Goal: Complete application form: Complete application form

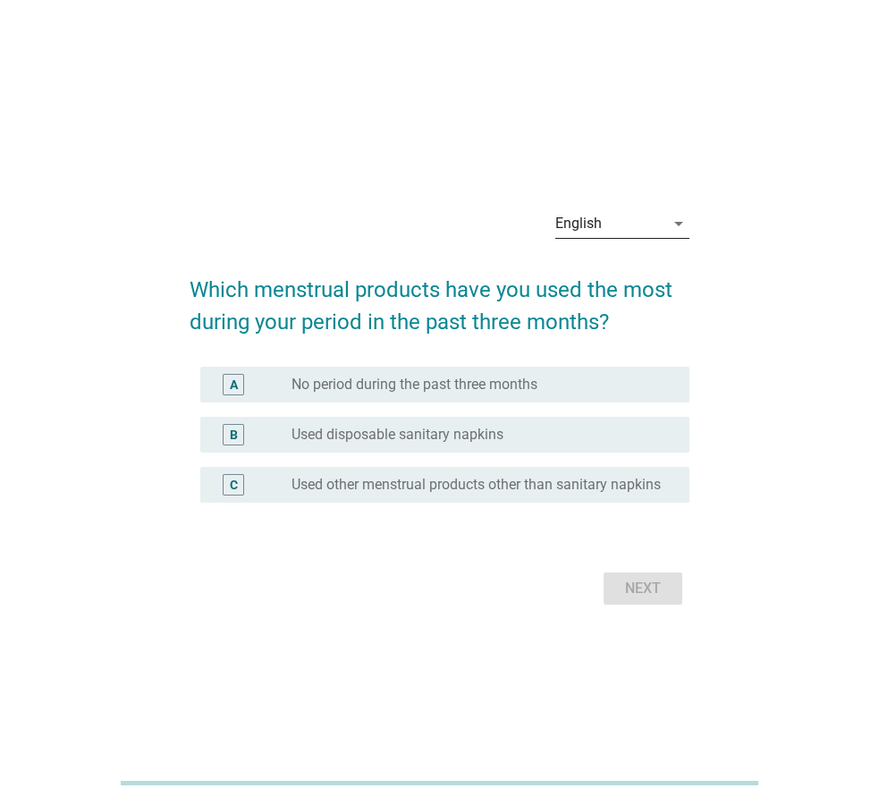
click at [609, 209] on div "English" at bounding box center [609, 223] width 109 height 29
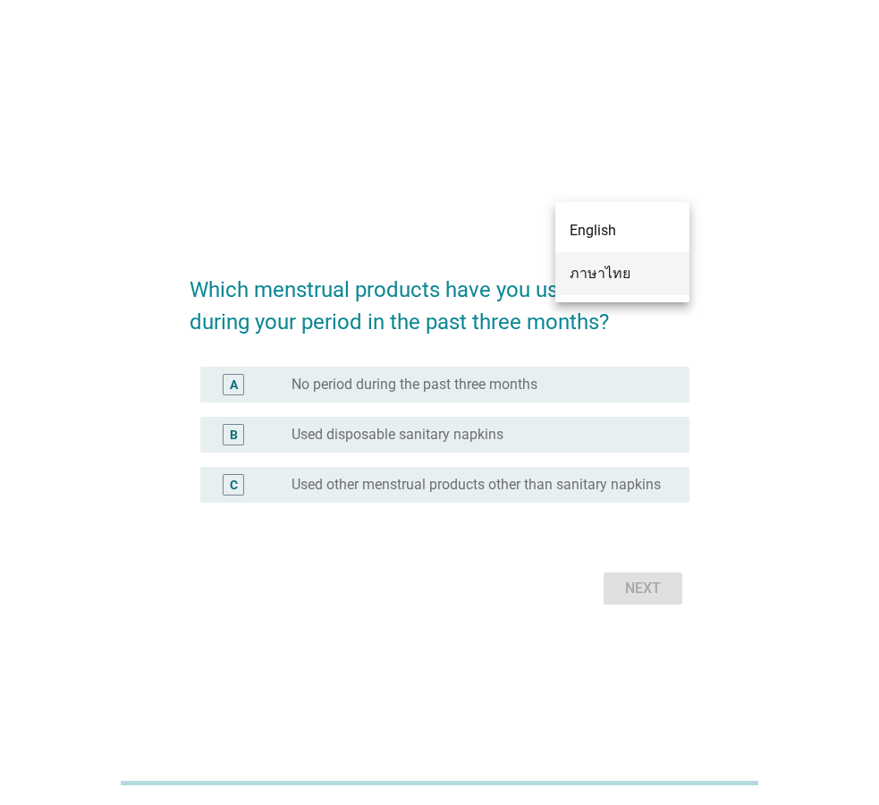
click at [605, 281] on div "ภาษาไทย" at bounding box center [623, 273] width 106 height 21
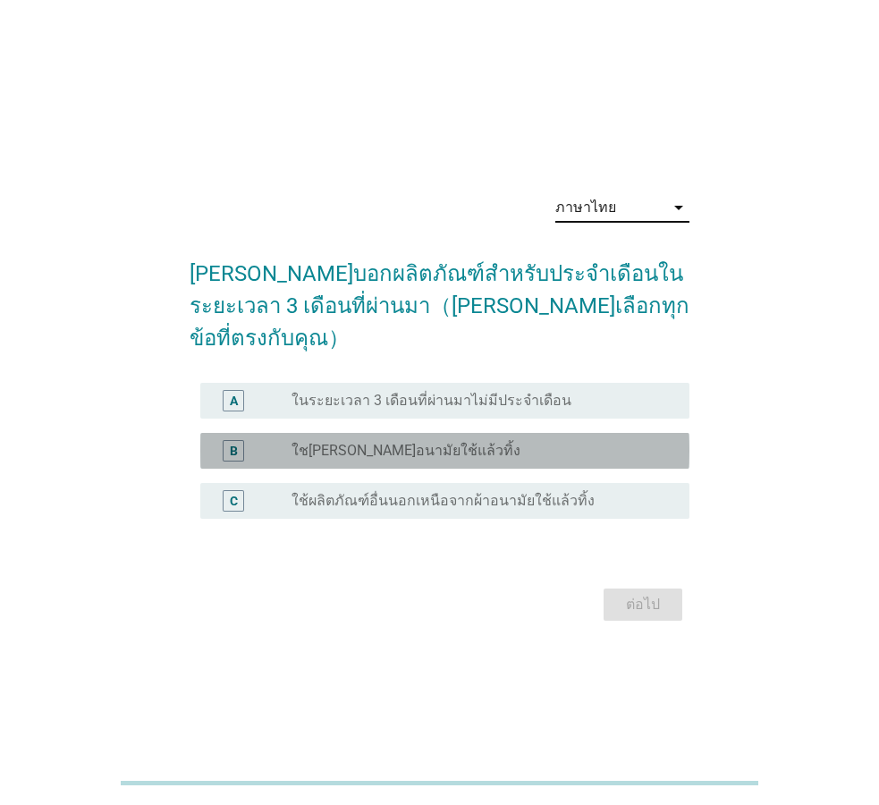
click at [403, 442] on label "ใช[PERSON_NAME]อนามัยใช้แล้วทิ้ง" at bounding box center [406, 451] width 229 height 18
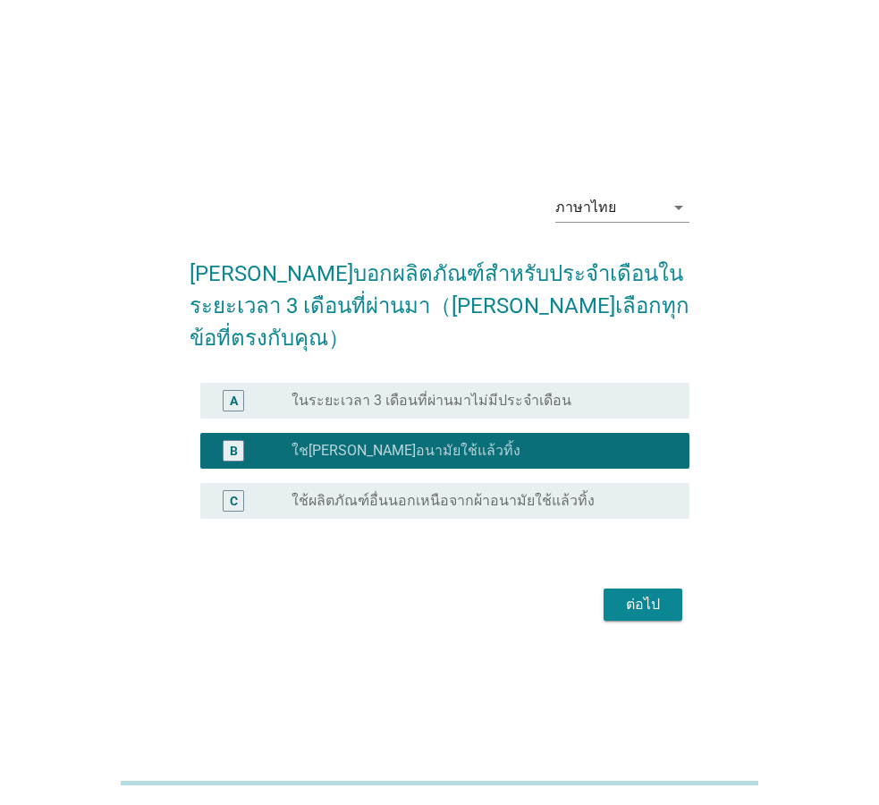
click at [409, 492] on label "ใช้ผลิตภัณฑ์อื่นนอกเหนือจากผ้าอนามัยใช้แล้วทิ้ง" at bounding box center [443, 501] width 303 height 18
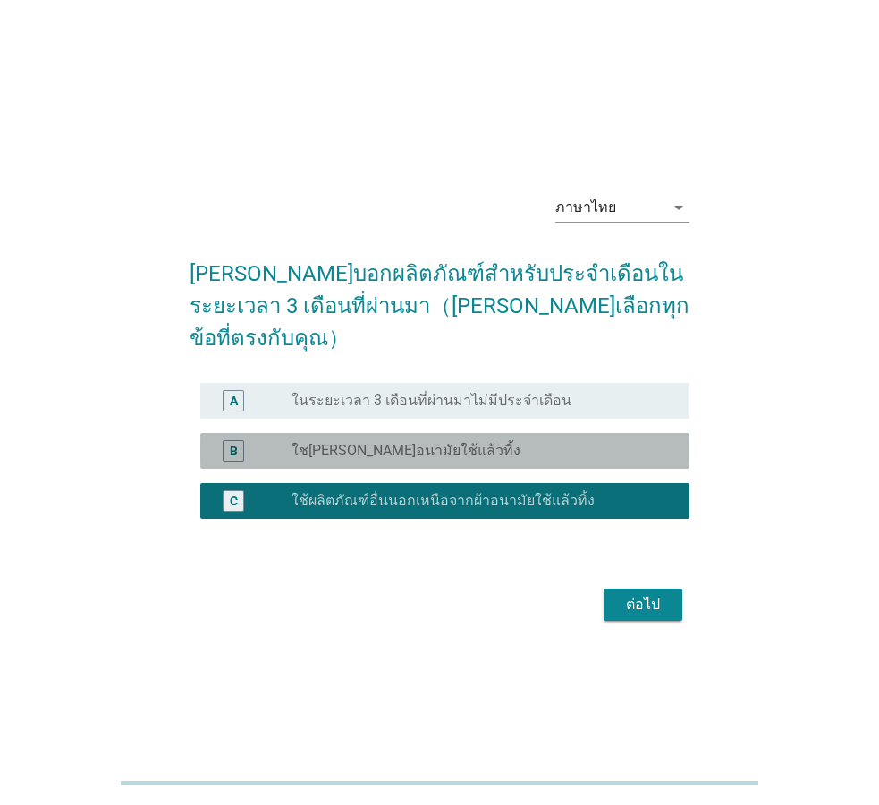
click at [570, 442] on div "radio_button_unchecked ใช[PERSON_NAME]อนามัยใช้แล้วทิ้ง" at bounding box center [476, 451] width 369 height 18
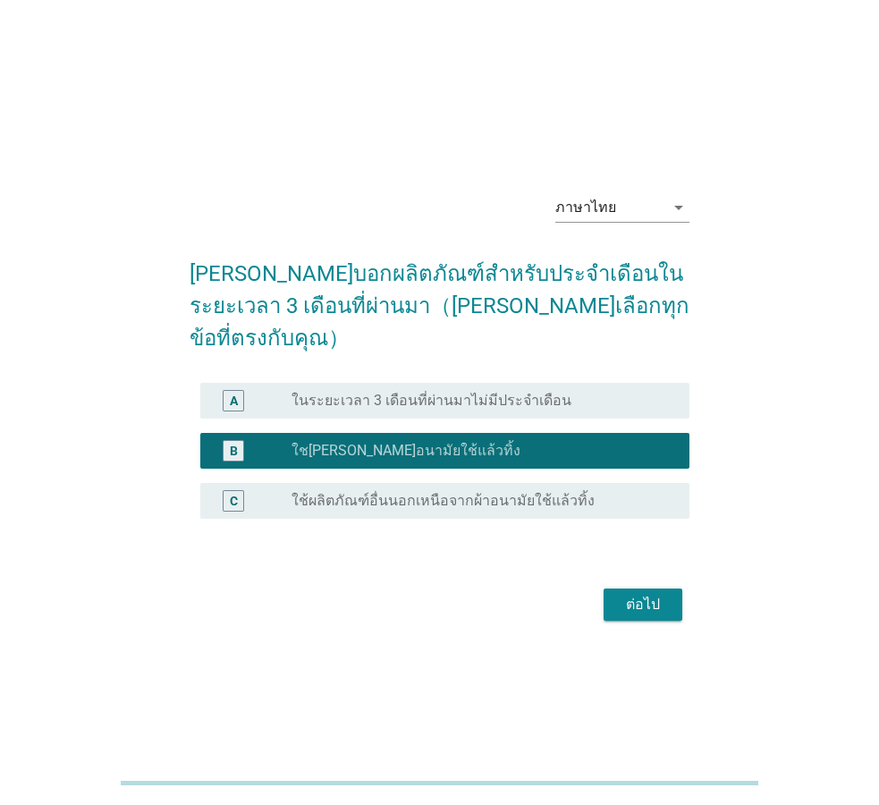
click at [655, 594] on div "ต่อไป" at bounding box center [643, 604] width 50 height 21
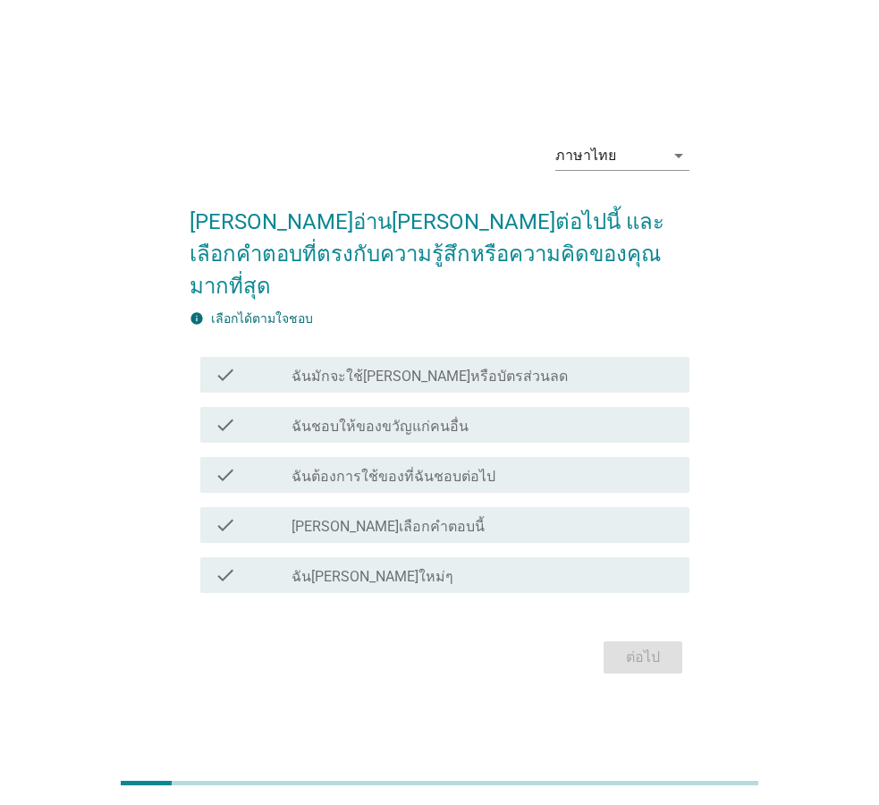
click at [184, 150] on div "ภาษาไทย arrow_drop_down [PERSON_NAME]อ่าน[PERSON_NAME]ต่อไปนี้ และเลือกคำตอบที่…" at bounding box center [439, 403] width 528 height 580
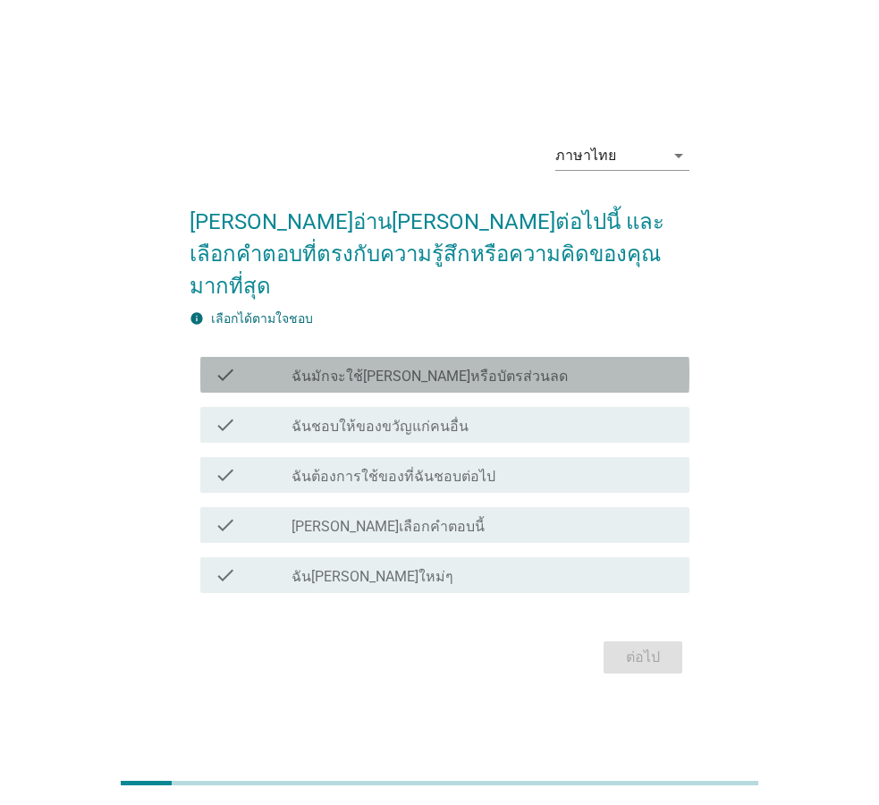
click at [452, 357] on div "check check_box_outline_blank ฉันมักจะใช้[PERSON_NAME]หรือบัตรส่วนลด" at bounding box center [444, 375] width 489 height 36
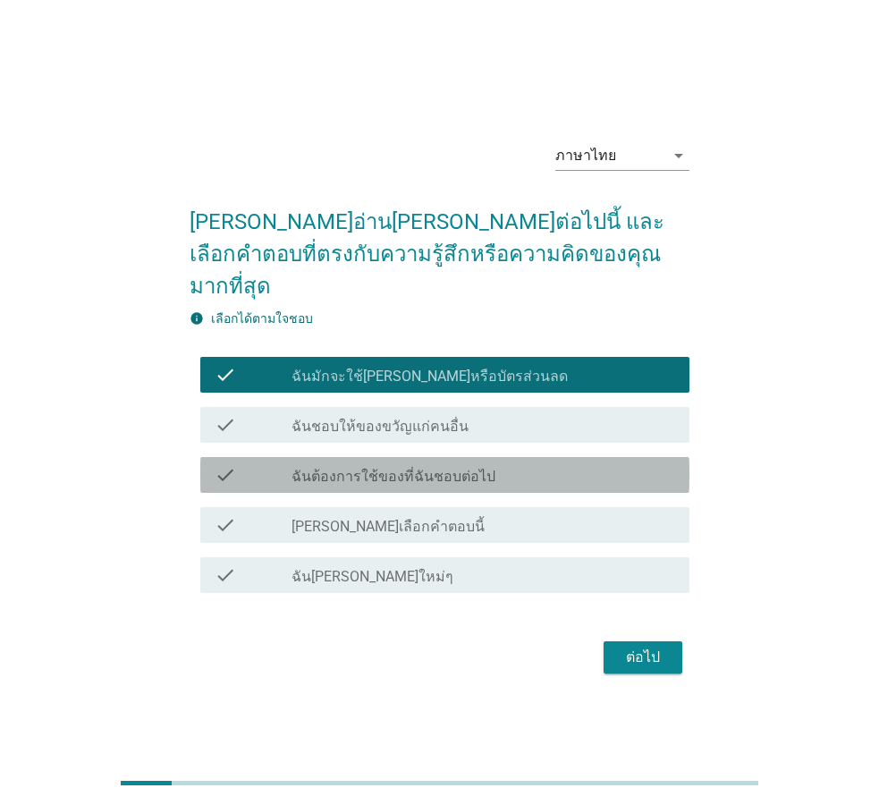
click at [472, 464] on div "check_box_outline_blank ฉันต้องการใช้ของที่ฉันชอบต่อไป" at bounding box center [484, 474] width 384 height 21
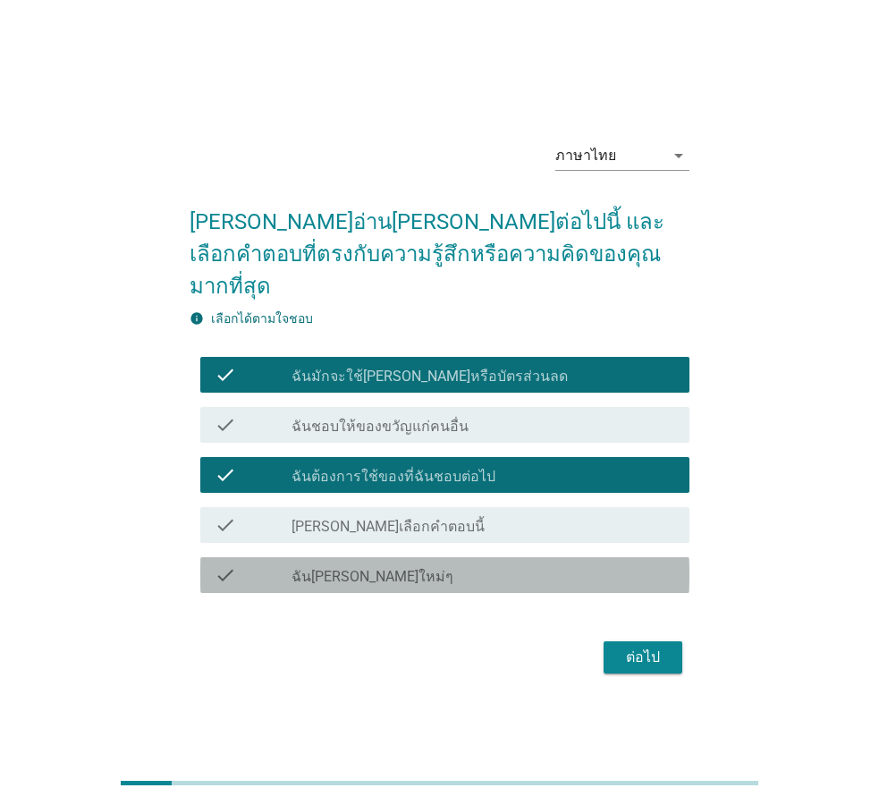
click at [476, 564] on div "check_box_outline_blank ฉัน[PERSON_NAME]ใหม่ๆ" at bounding box center [484, 574] width 384 height 21
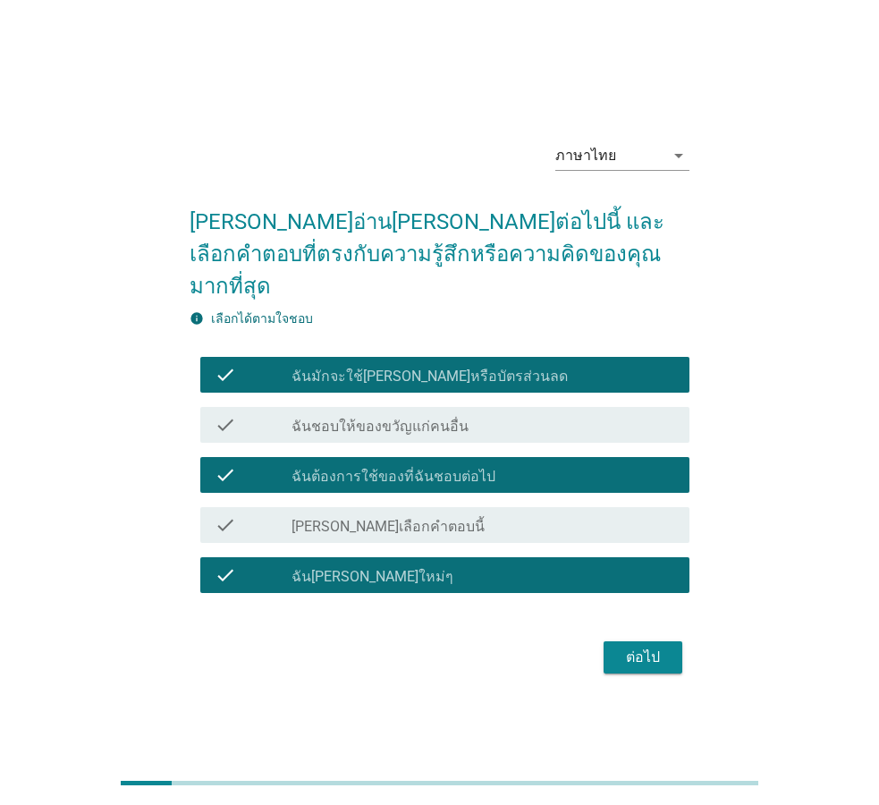
click at [650, 649] on div "ต่อไป" at bounding box center [643, 657] width 50 height 21
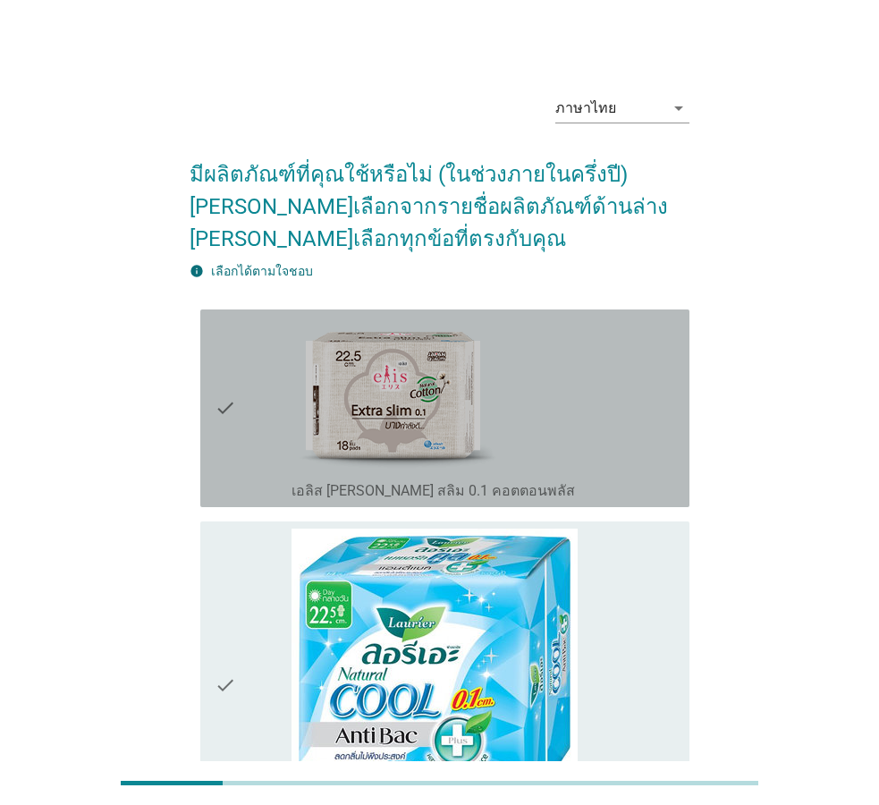
click at [225, 382] on icon "check" at bounding box center [225, 408] width 21 height 183
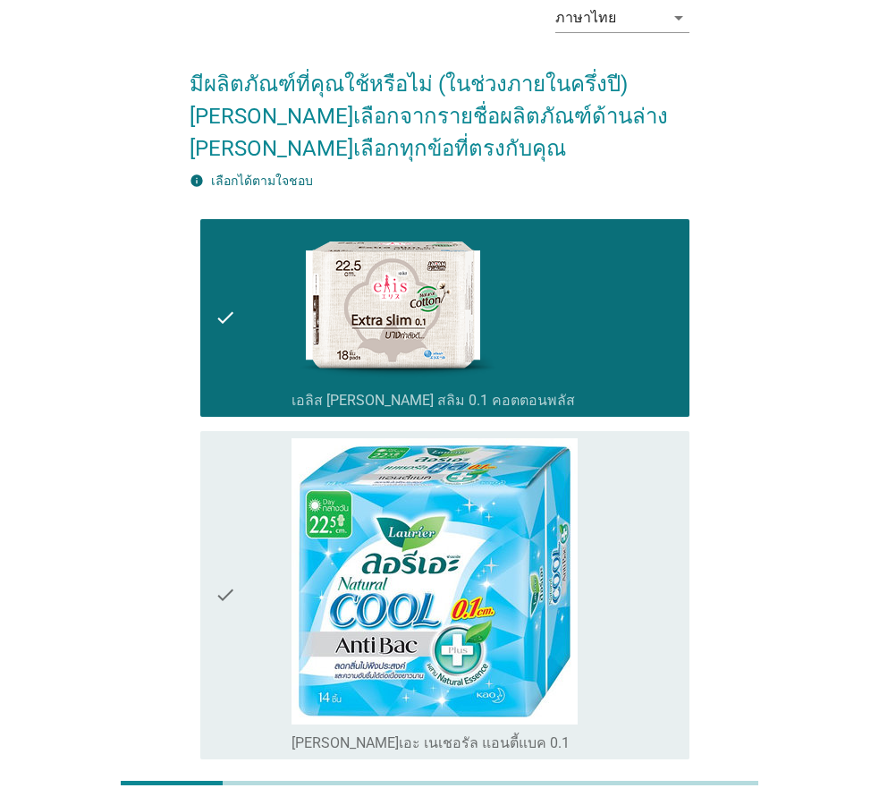
scroll to position [91, 0]
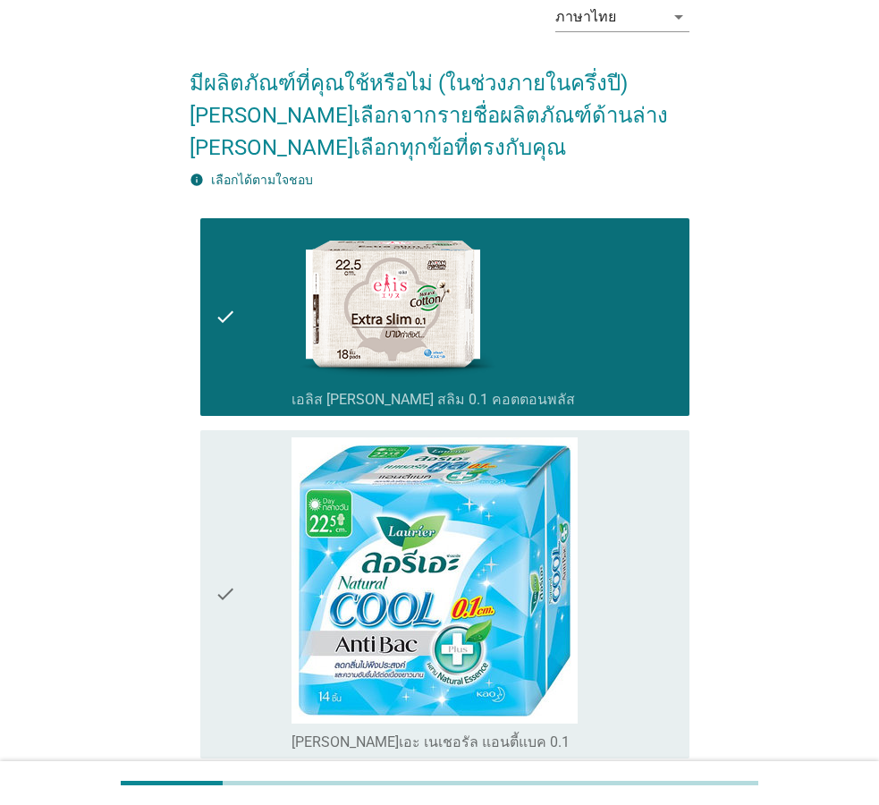
click at [227, 560] on icon "check" at bounding box center [225, 594] width 21 height 314
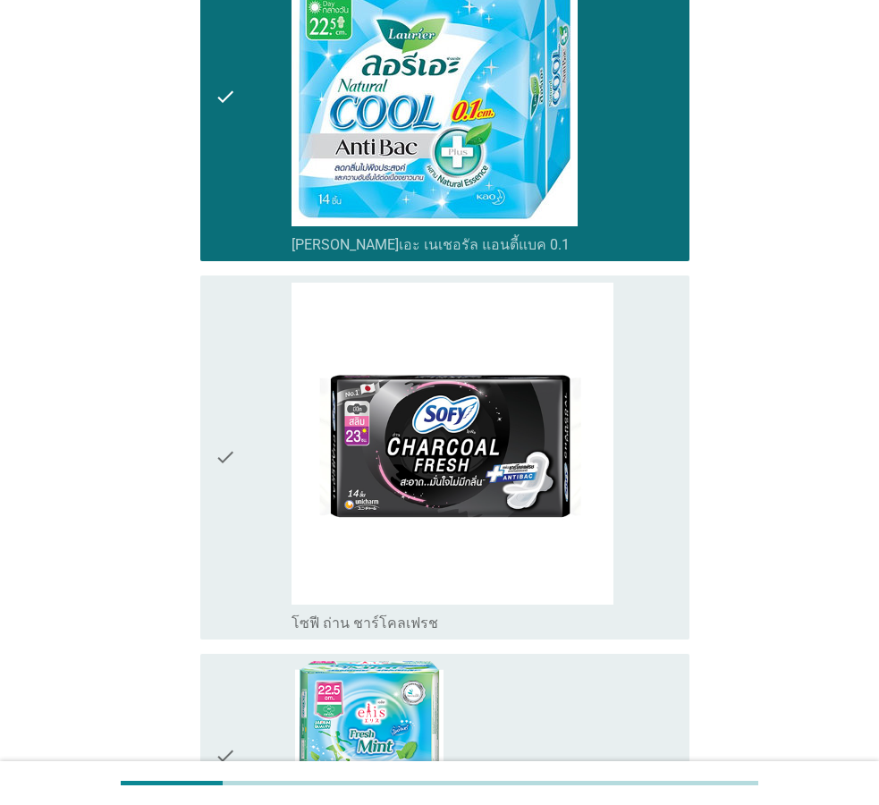
scroll to position [730, 0]
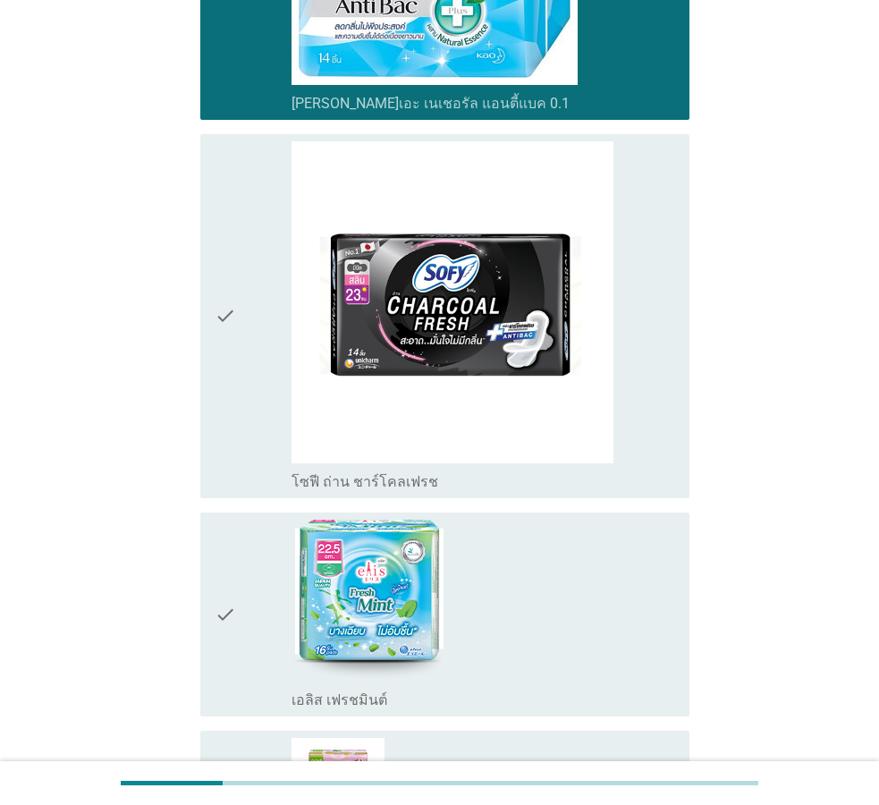
click at [245, 552] on div "check" at bounding box center [253, 615] width 77 height 190
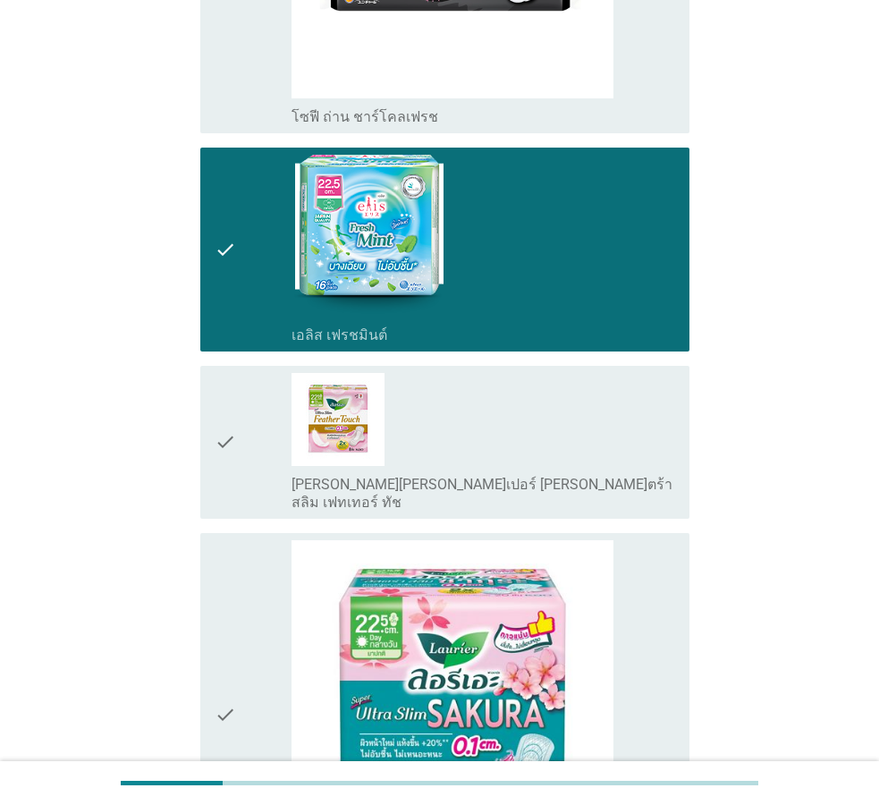
scroll to position [1186, 0]
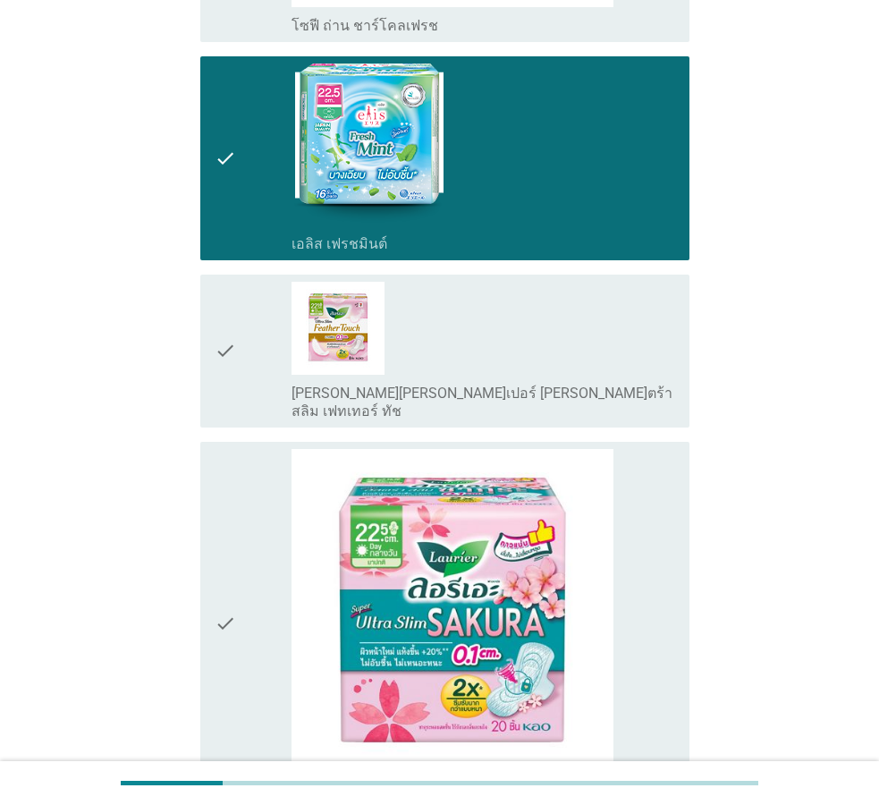
click at [243, 574] on div "check" at bounding box center [253, 624] width 77 height 350
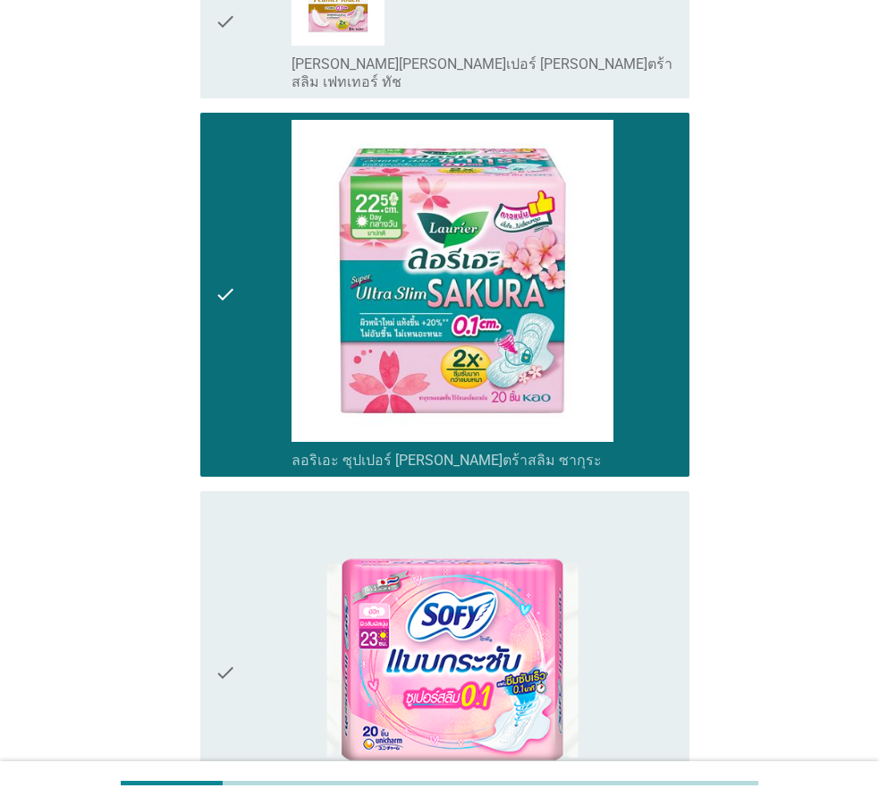
scroll to position [1551, 0]
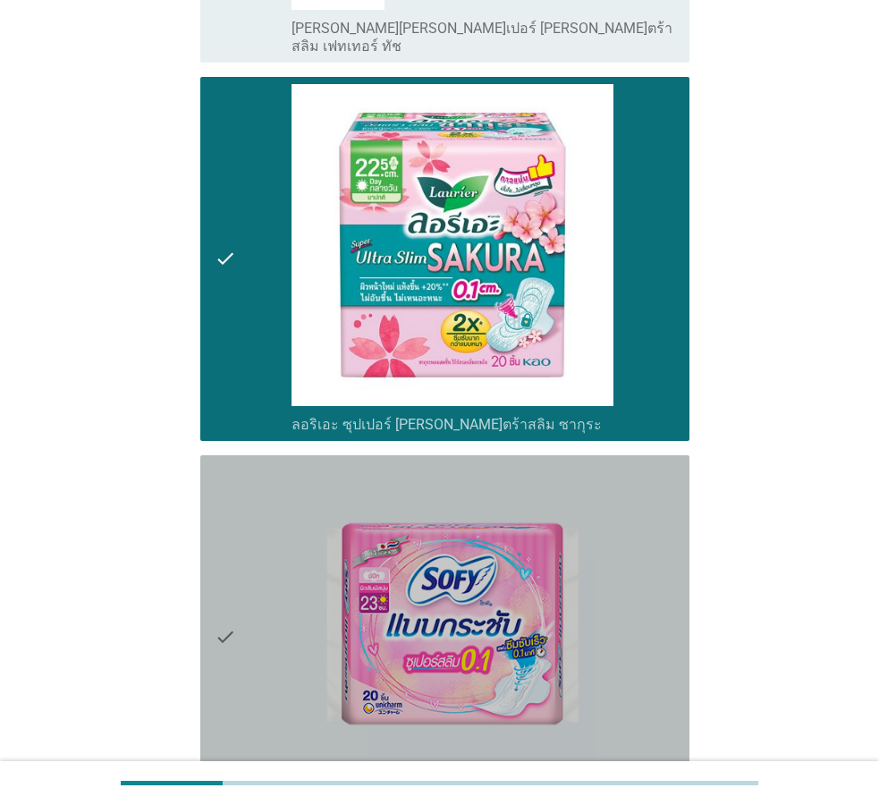
click at [248, 562] on div "check" at bounding box center [253, 637] width 77 height 350
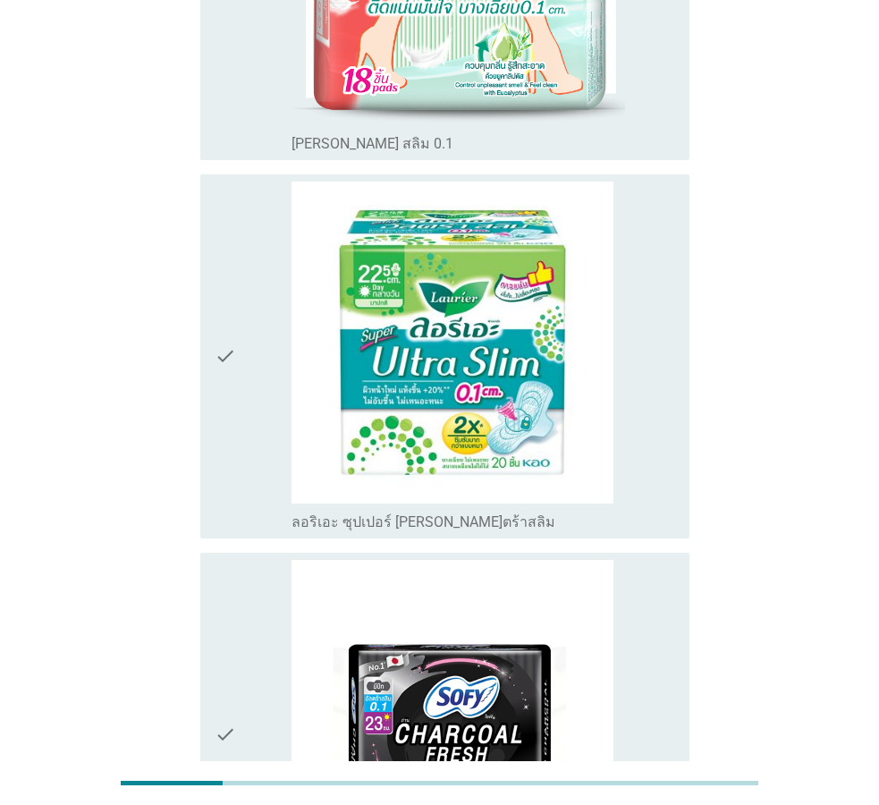
scroll to position [2539, 0]
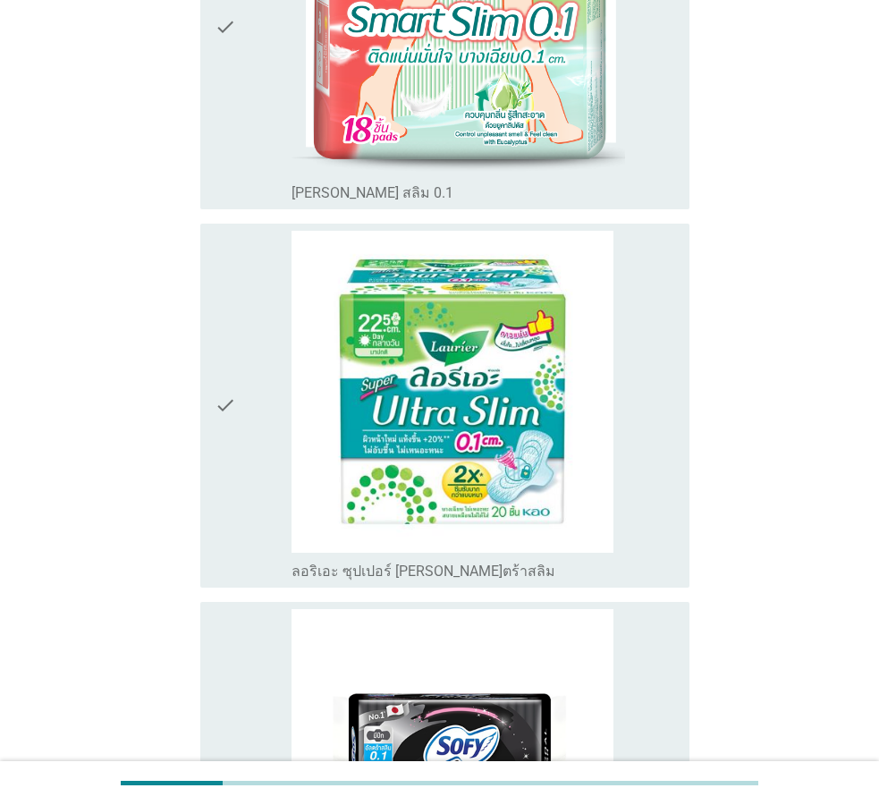
click at [283, 399] on div "check" at bounding box center [253, 406] width 77 height 350
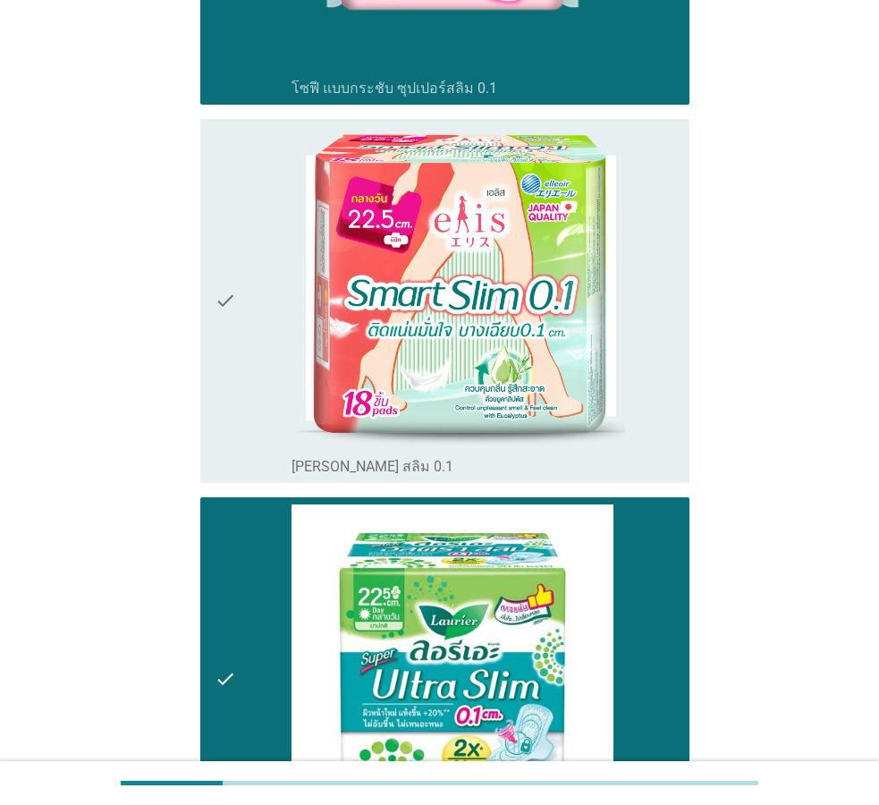
scroll to position [2174, 0]
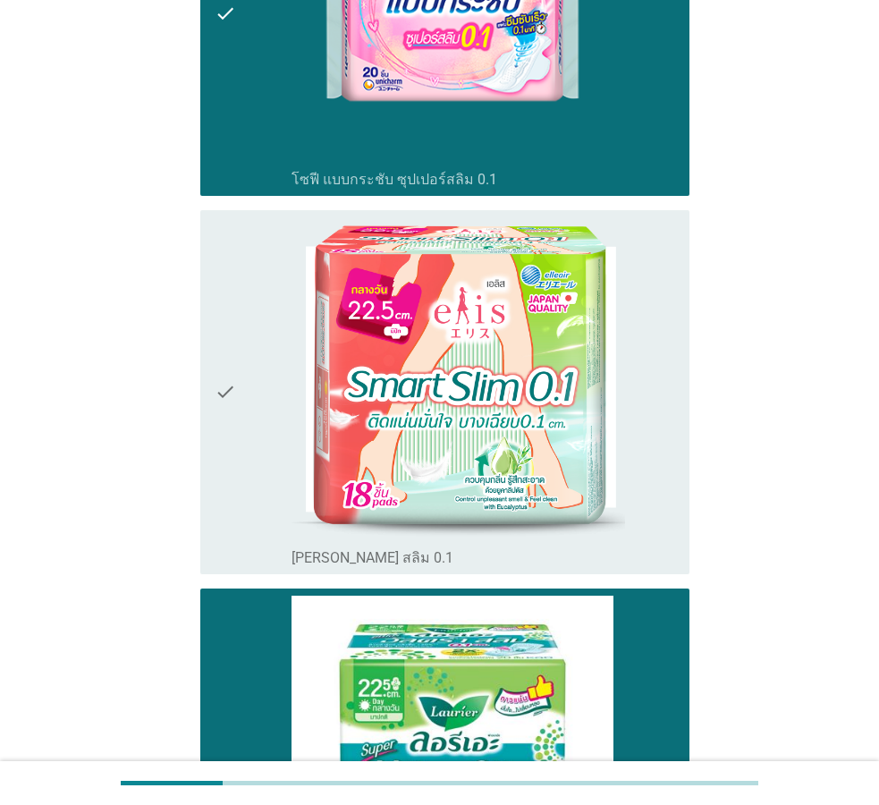
click at [275, 355] on div "check" at bounding box center [253, 392] width 77 height 350
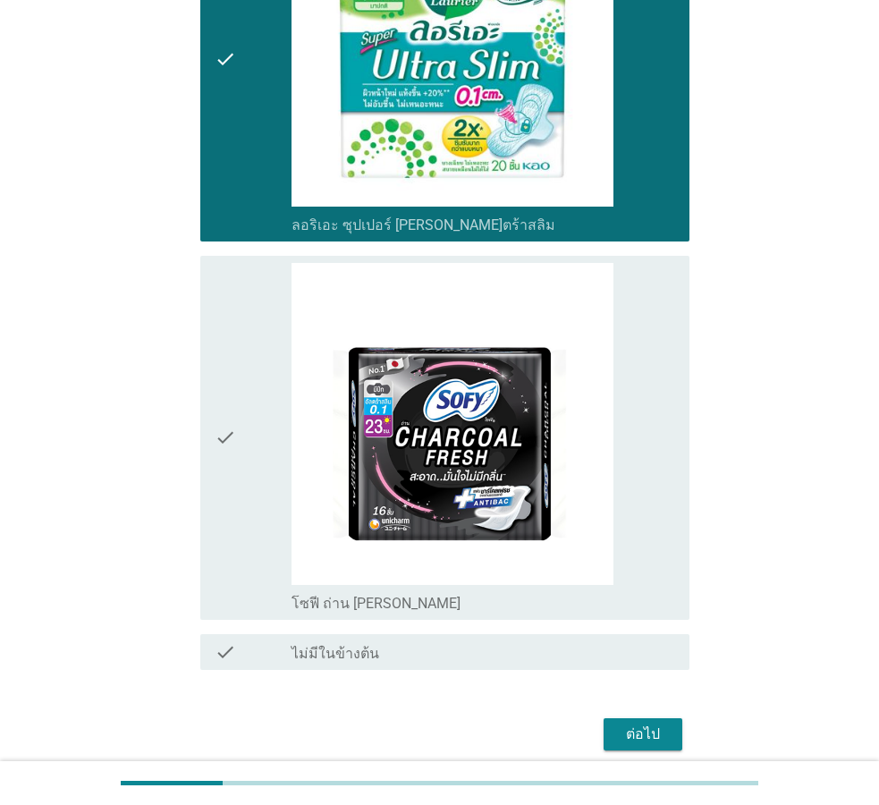
scroll to position [2904, 0]
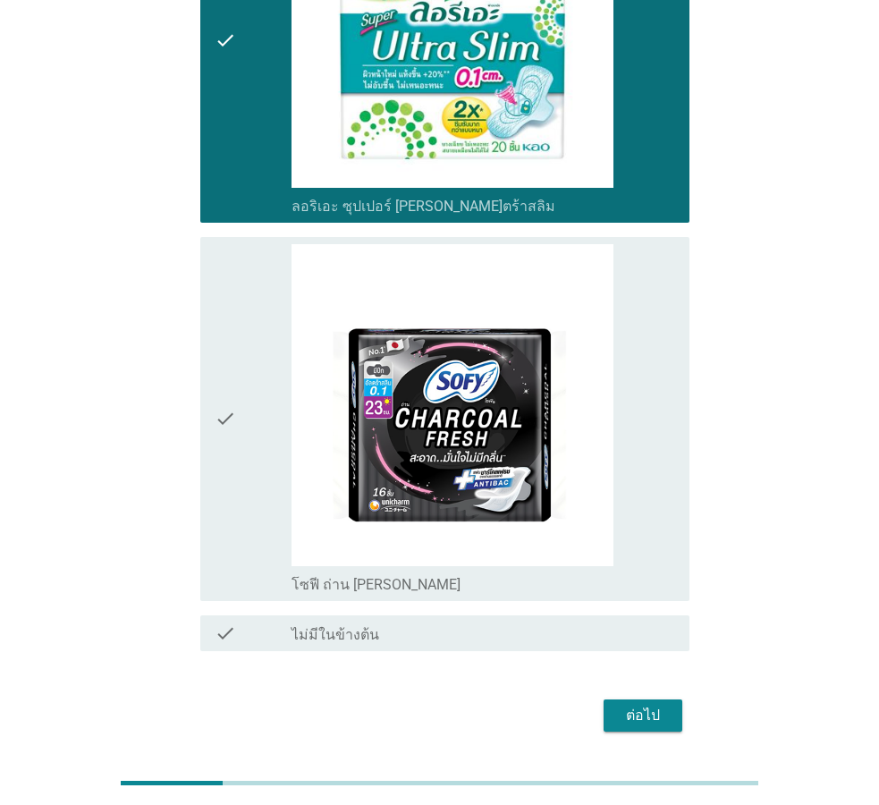
click at [649, 705] on div "ต่อไป" at bounding box center [643, 715] width 50 height 21
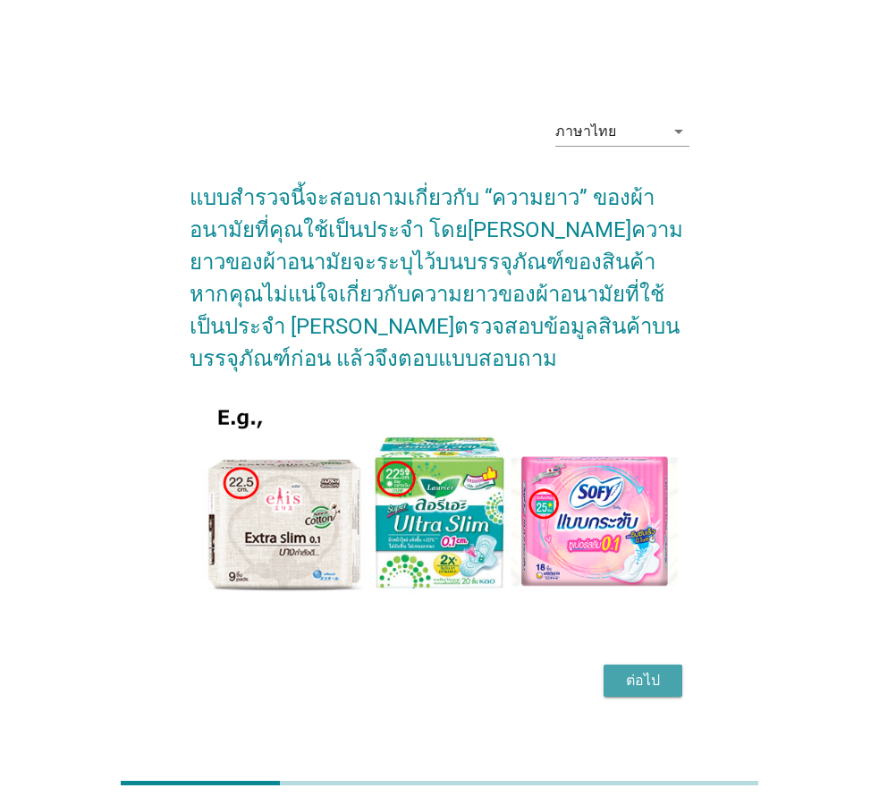
click at [650, 671] on div "ต่อไป" at bounding box center [643, 680] width 50 height 21
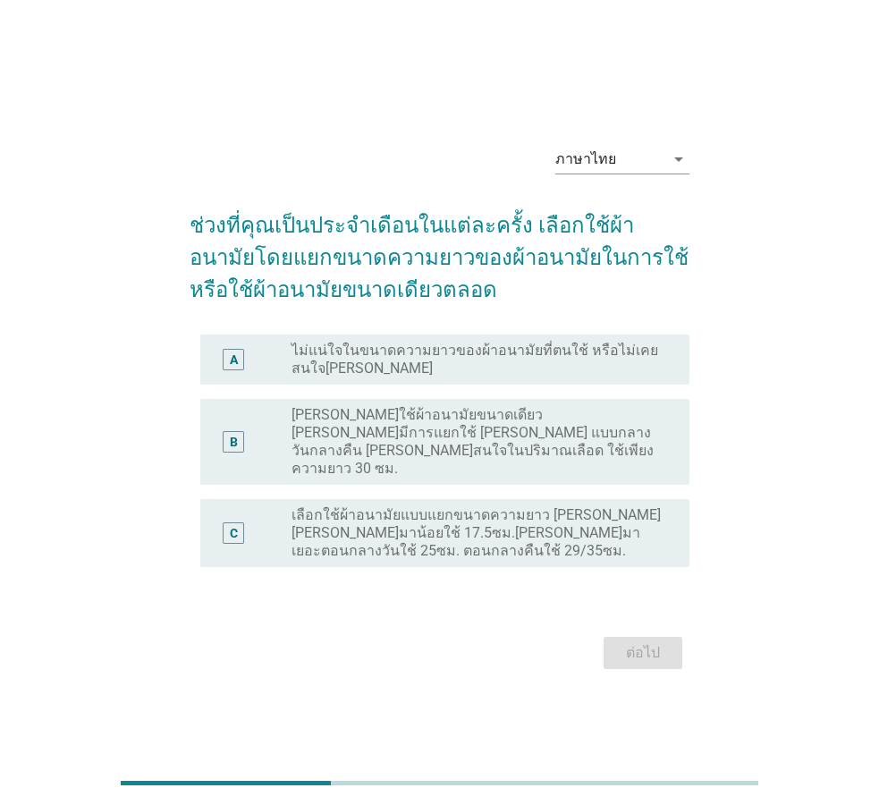
click at [562, 528] on label "เลือกใช้ผ้าอนามัยแบบแยกขนาดความยาว [PERSON_NAME] [PERSON_NAME]มาน้อยใช้ 17.5ซม.…" at bounding box center [476, 533] width 369 height 54
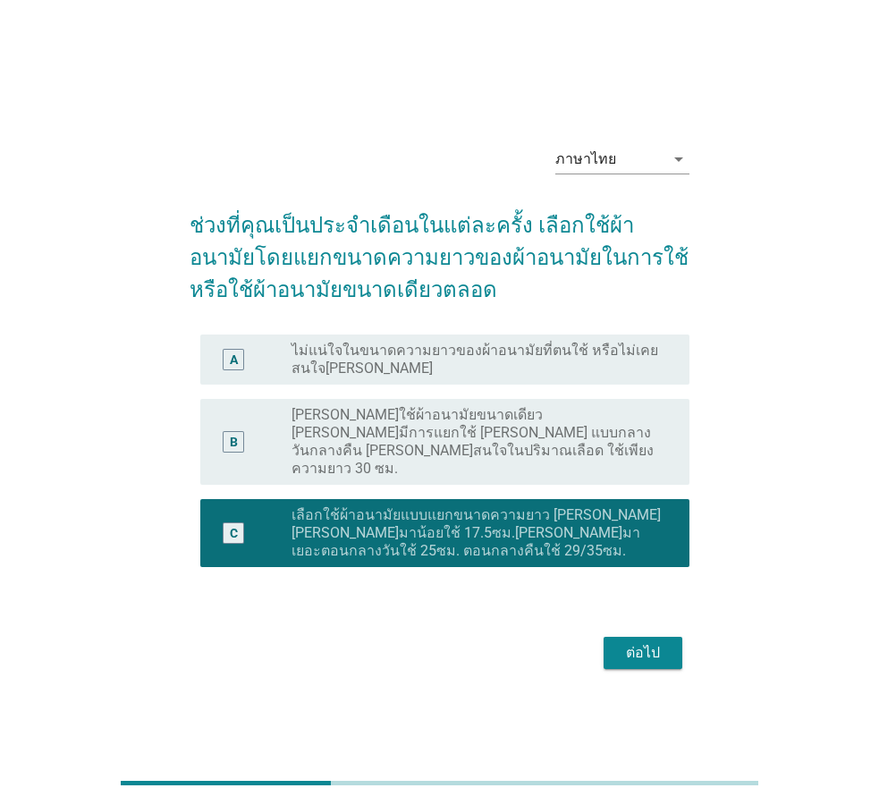
click at [655, 639] on button "ต่อไป" at bounding box center [643, 653] width 79 height 32
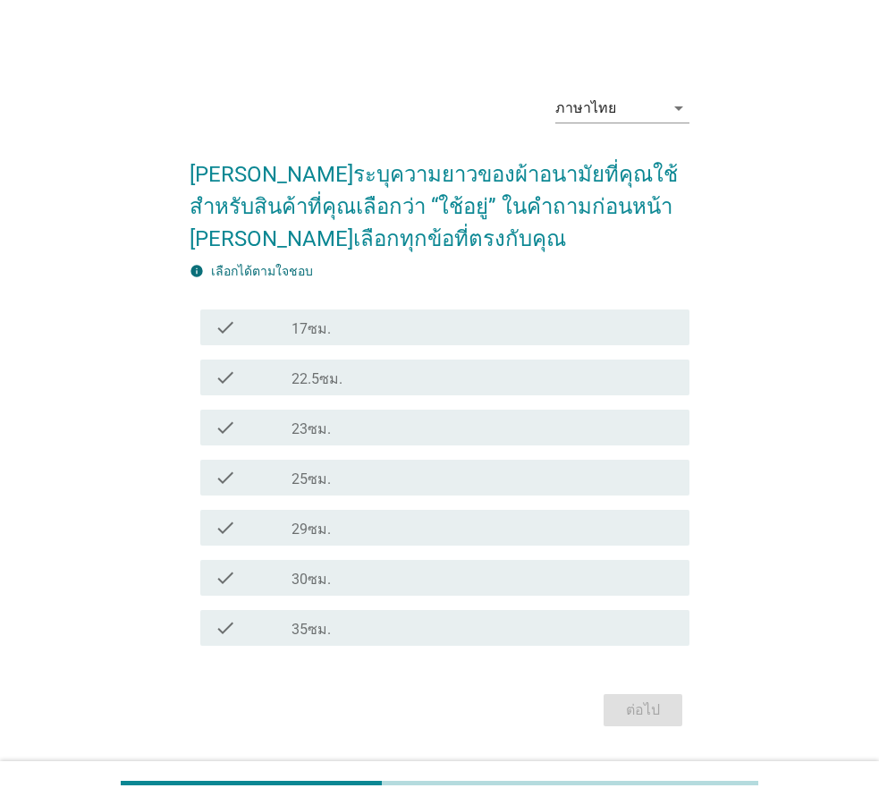
click at [487, 528] on div "check_box_outline_blank 29ซม." at bounding box center [484, 527] width 384 height 21
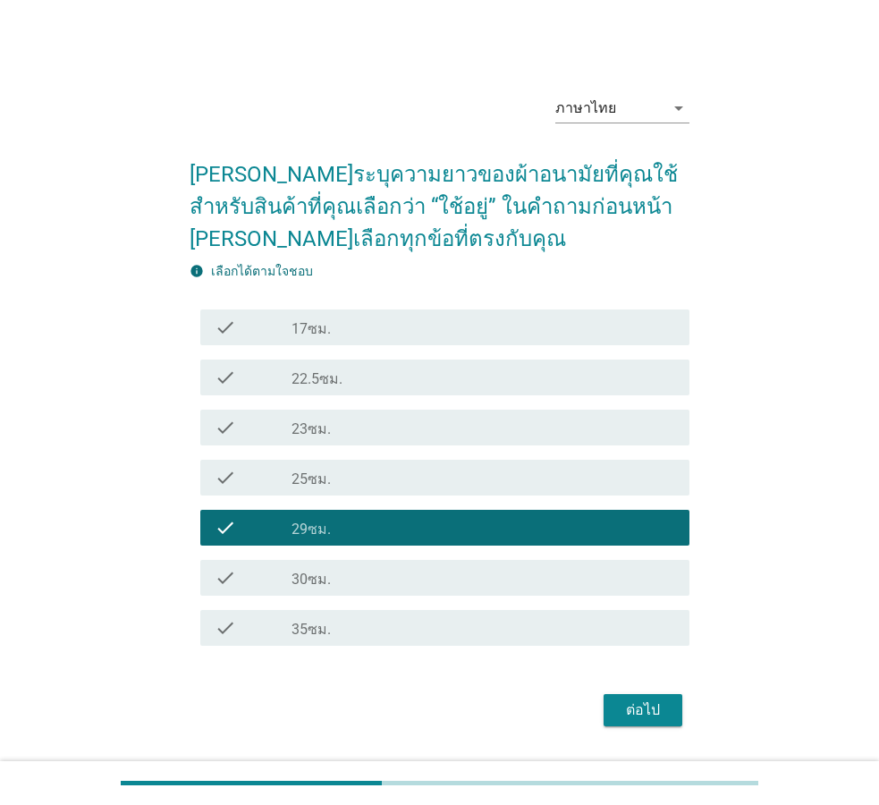
click at [493, 588] on div "check check_box_outline_blank 30ซม." at bounding box center [444, 578] width 489 height 36
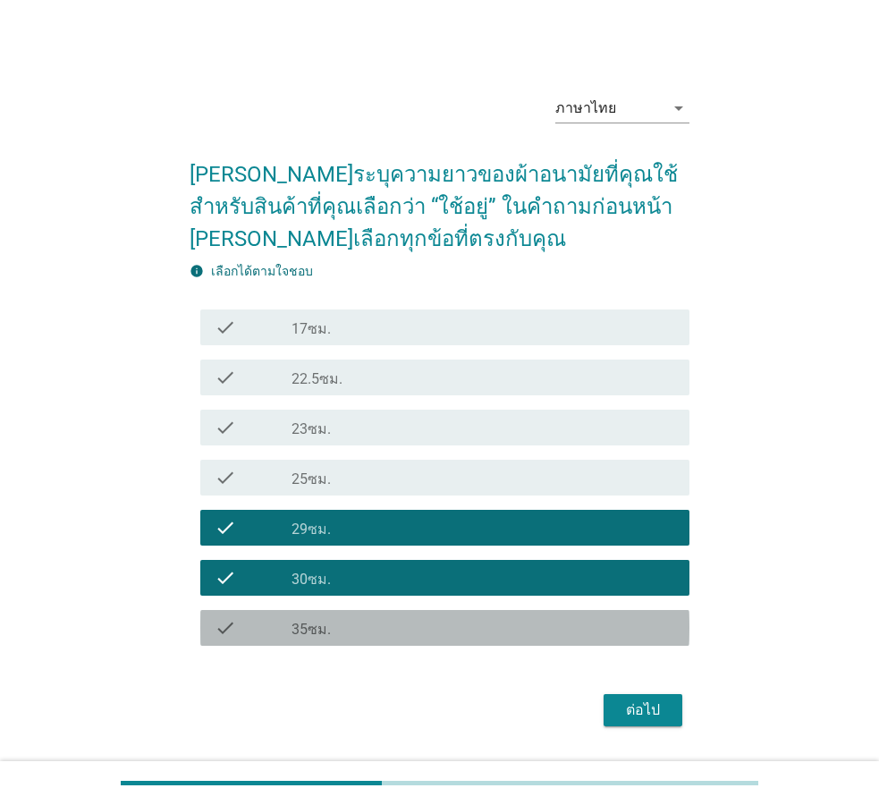
click at [487, 642] on div "check check_box_outline_blank 35ซม." at bounding box center [444, 628] width 489 height 36
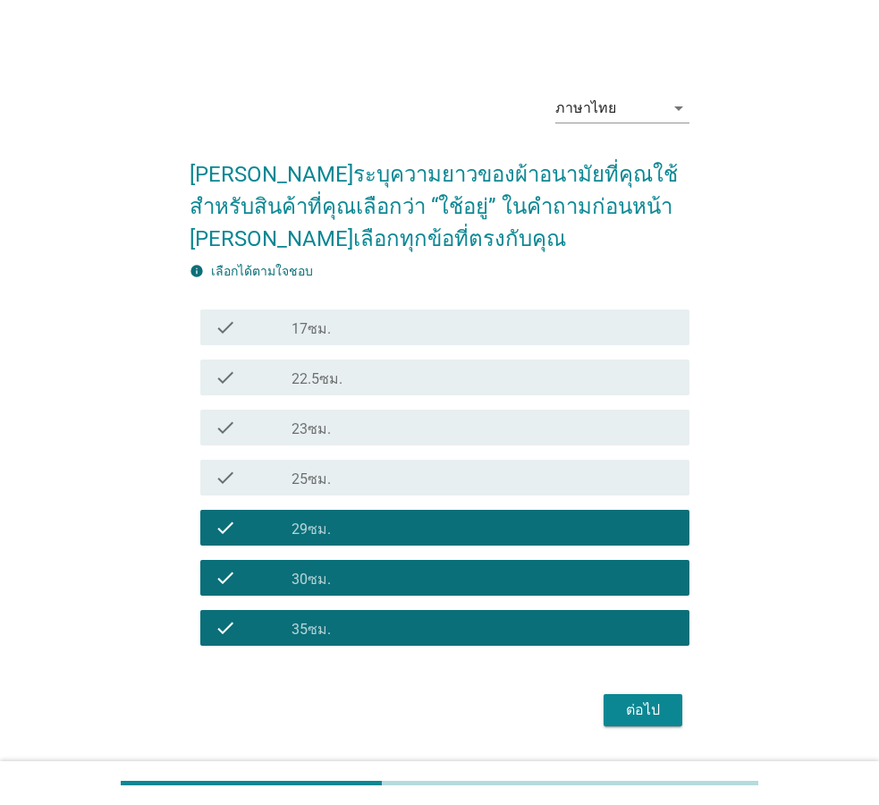
click at [435, 329] on div "check_box_outline_blank 17ซม." at bounding box center [484, 327] width 384 height 21
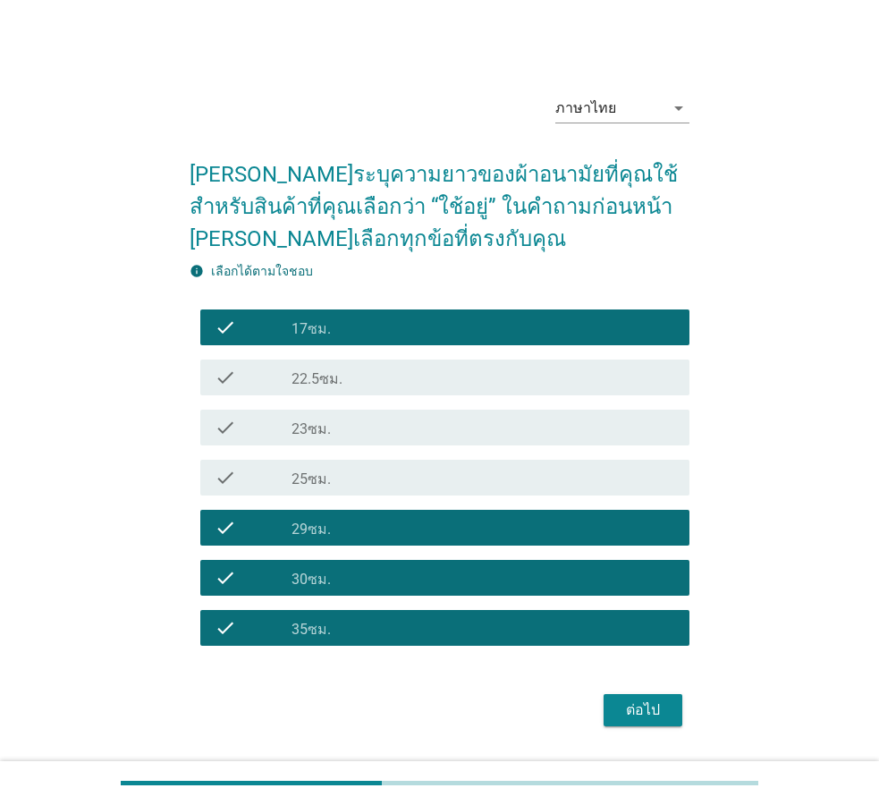
click at [444, 366] on div "check check_box_outline_blank 22.5ซม." at bounding box center [444, 377] width 489 height 36
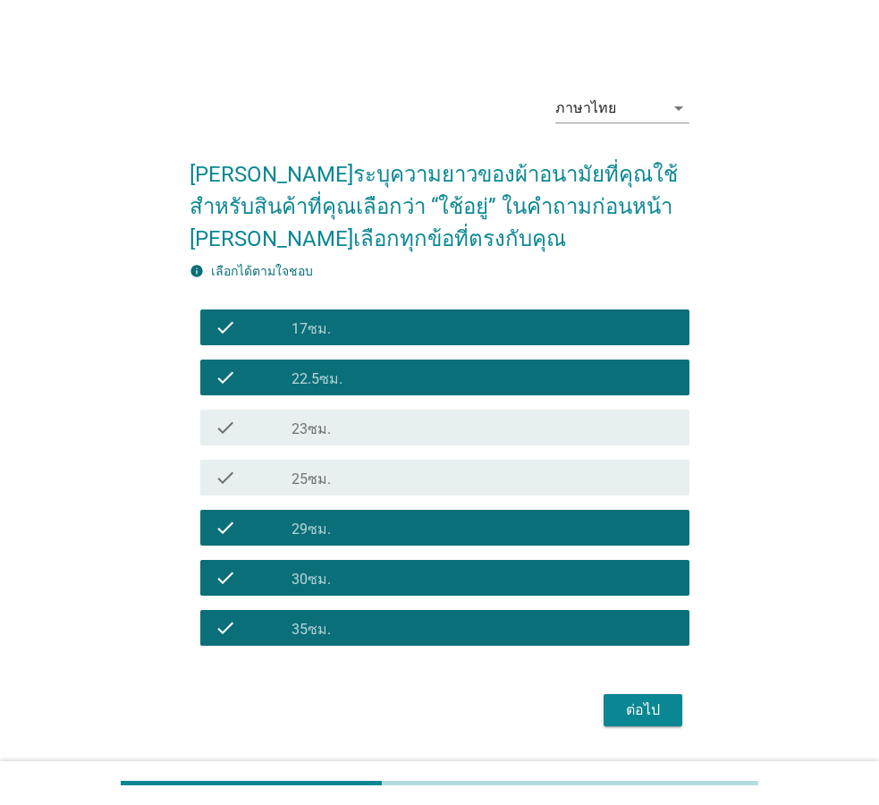
click at [640, 713] on div "ต่อไป" at bounding box center [643, 709] width 50 height 21
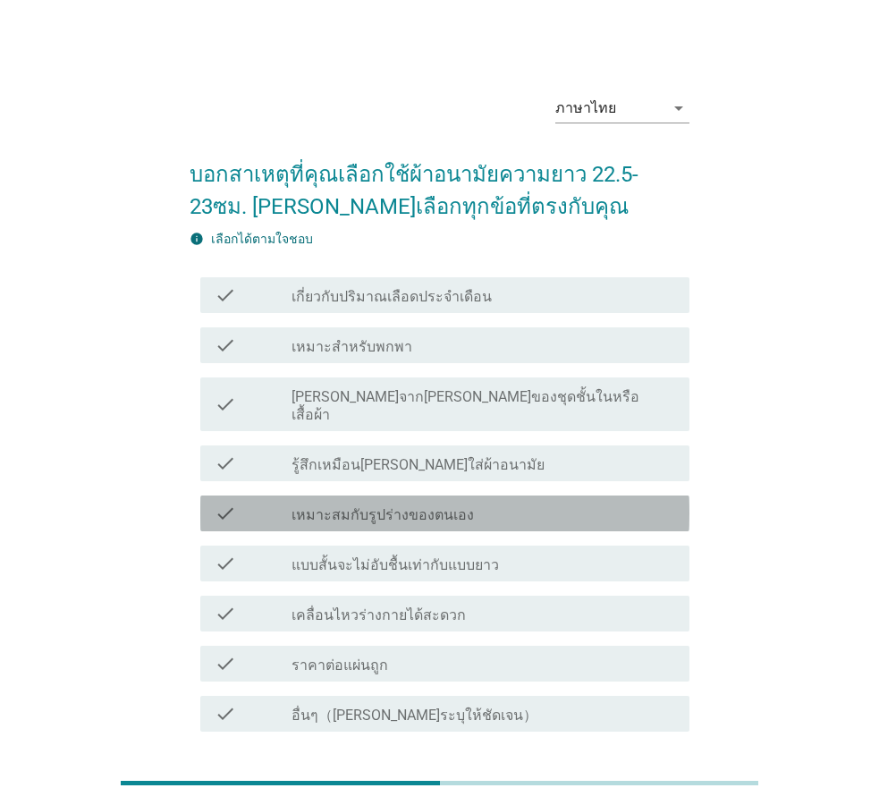
click at [484, 503] on div "check_box_outline_blank เหมาะสมกับรูปร่างของตนเอง" at bounding box center [484, 513] width 384 height 21
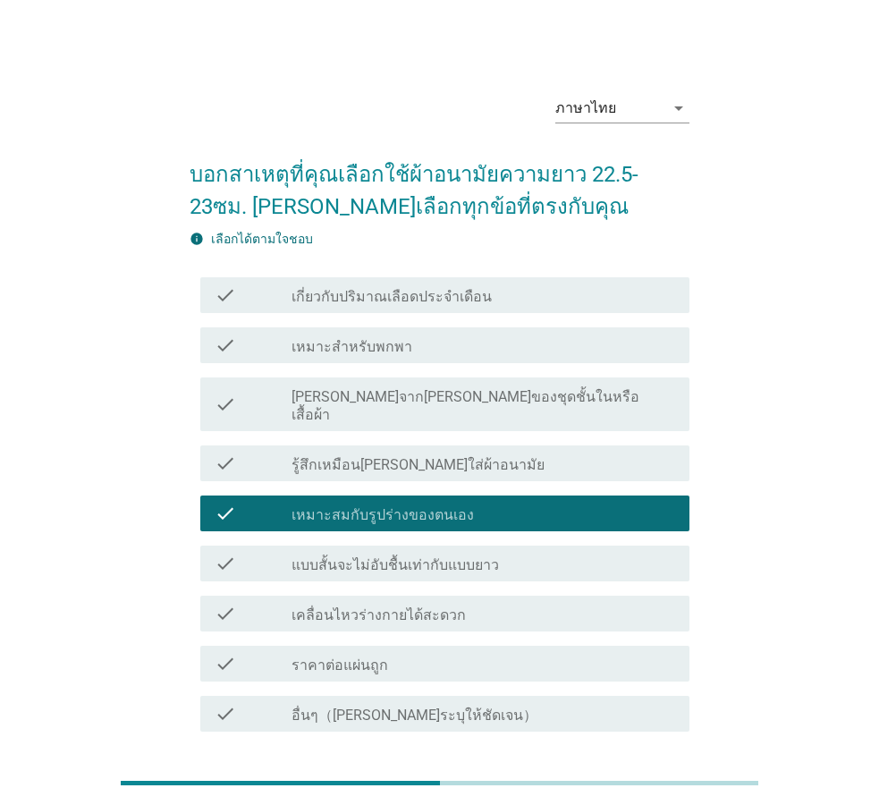
click at [474, 278] on div "check check_box_outline_blank เกี่ยวกับปริมาณเลือดประจำเดือน" at bounding box center [444, 295] width 489 height 36
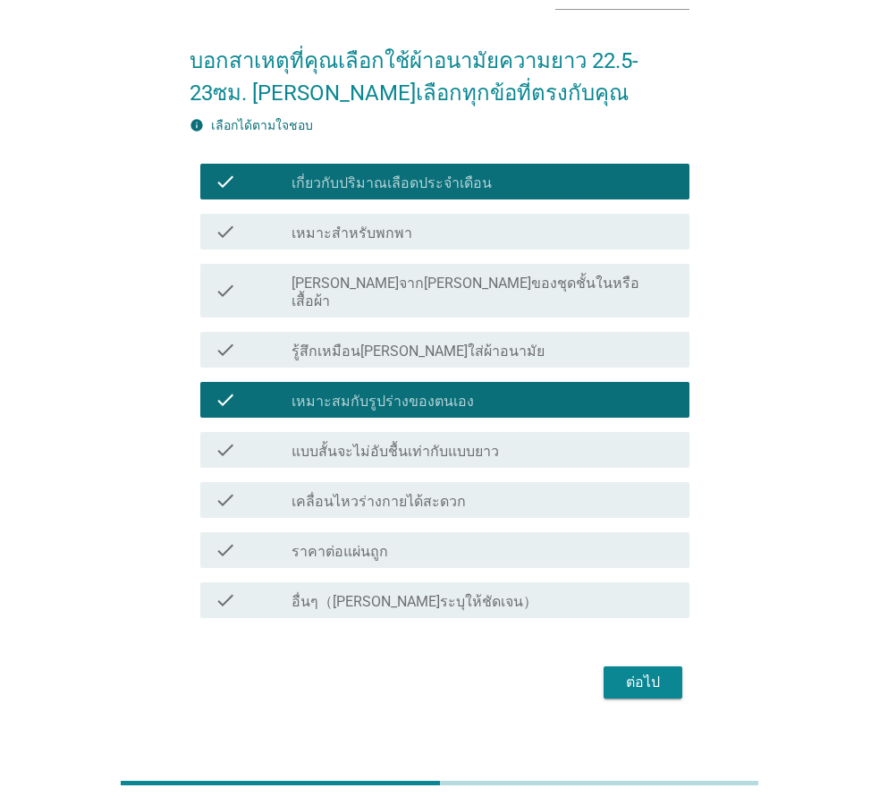
scroll to position [117, 0]
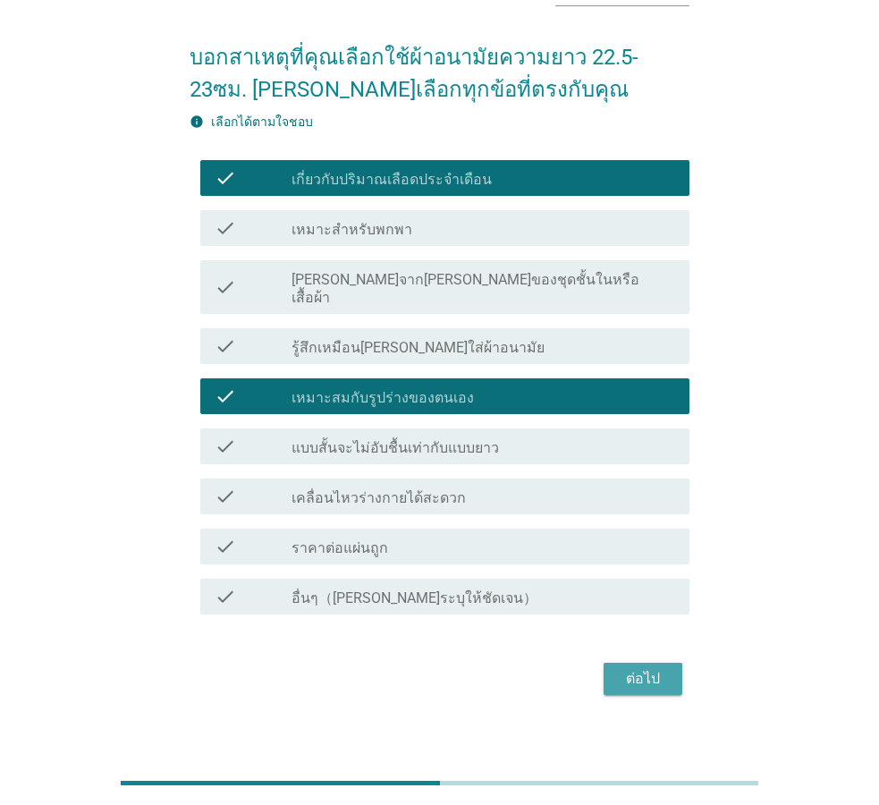
click at [654, 668] on div "ต่อไป" at bounding box center [643, 678] width 50 height 21
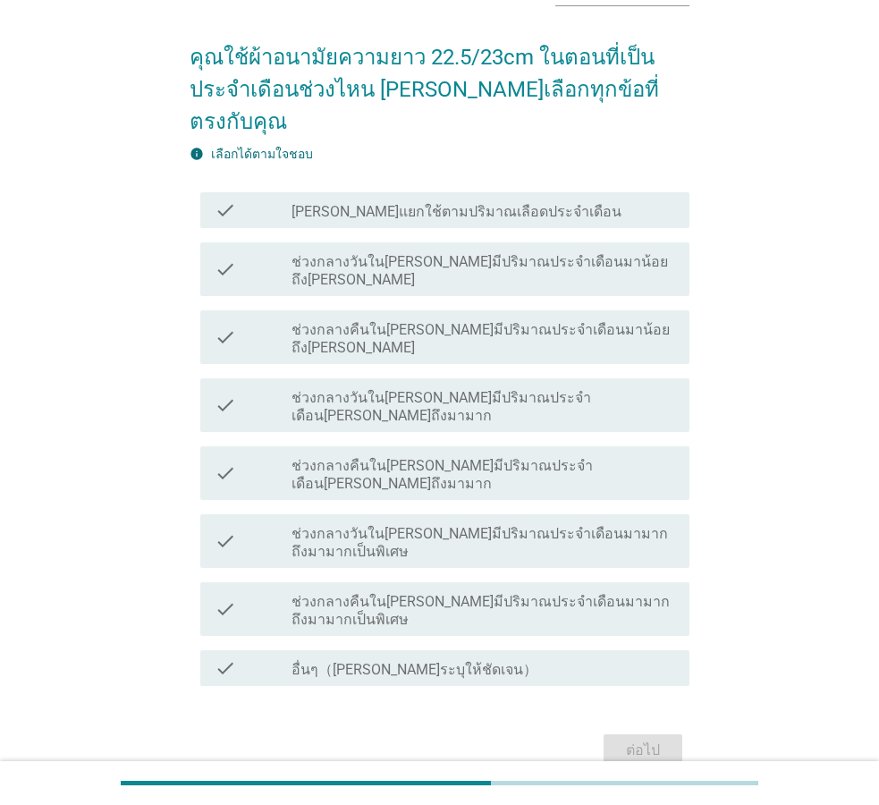
scroll to position [0, 0]
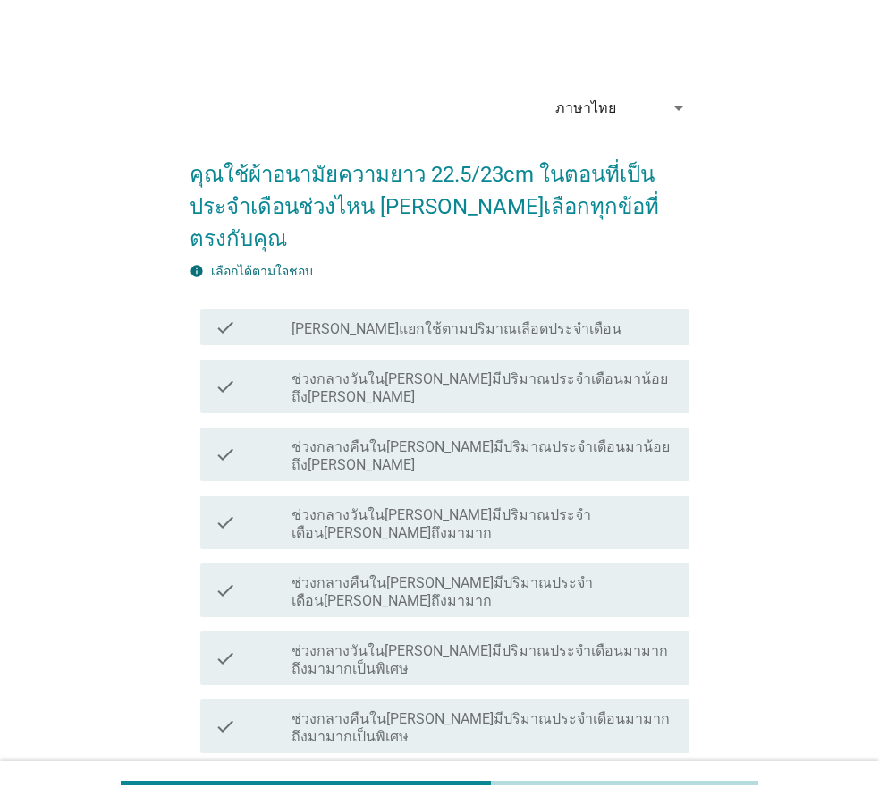
click at [549, 370] on label "ช่วงกลางวันใน[PERSON_NAME]มีปริมาณประจำเดือนมาน้อยถึง[PERSON_NAME]" at bounding box center [484, 388] width 384 height 36
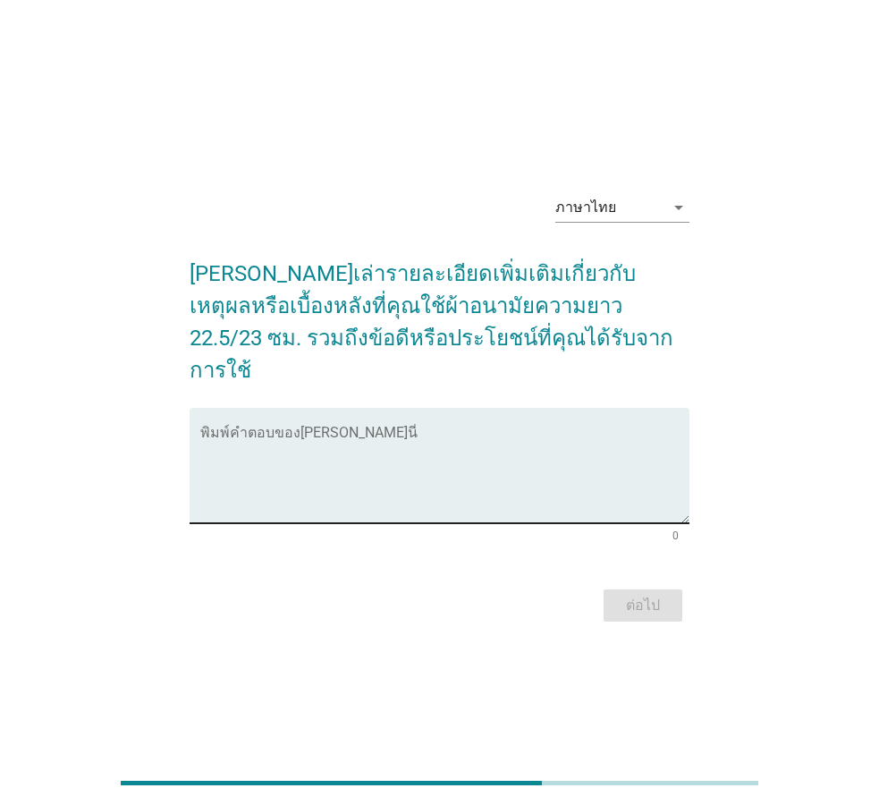
click at [522, 490] on textarea "พิมพ์คำตอบของคุณ ที่นี่" at bounding box center [444, 476] width 489 height 94
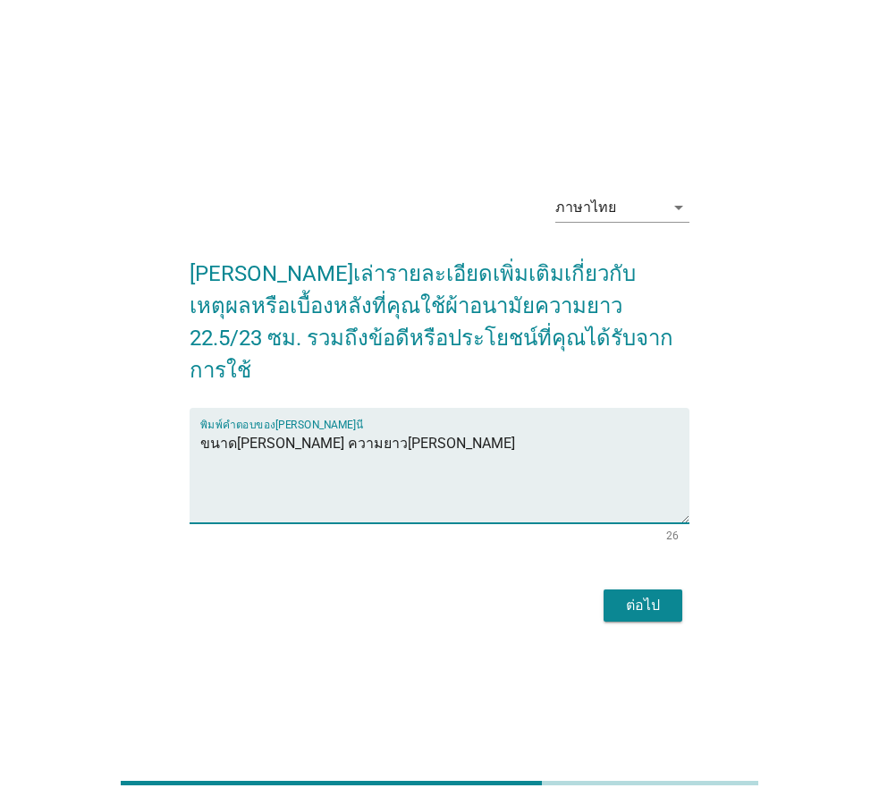
type textarea "ขนาด[PERSON_NAME] ความยาว[PERSON_NAME]"
click at [650, 595] on div "ต่อไป" at bounding box center [643, 605] width 50 height 21
